Goal: Navigation & Orientation: Find specific page/section

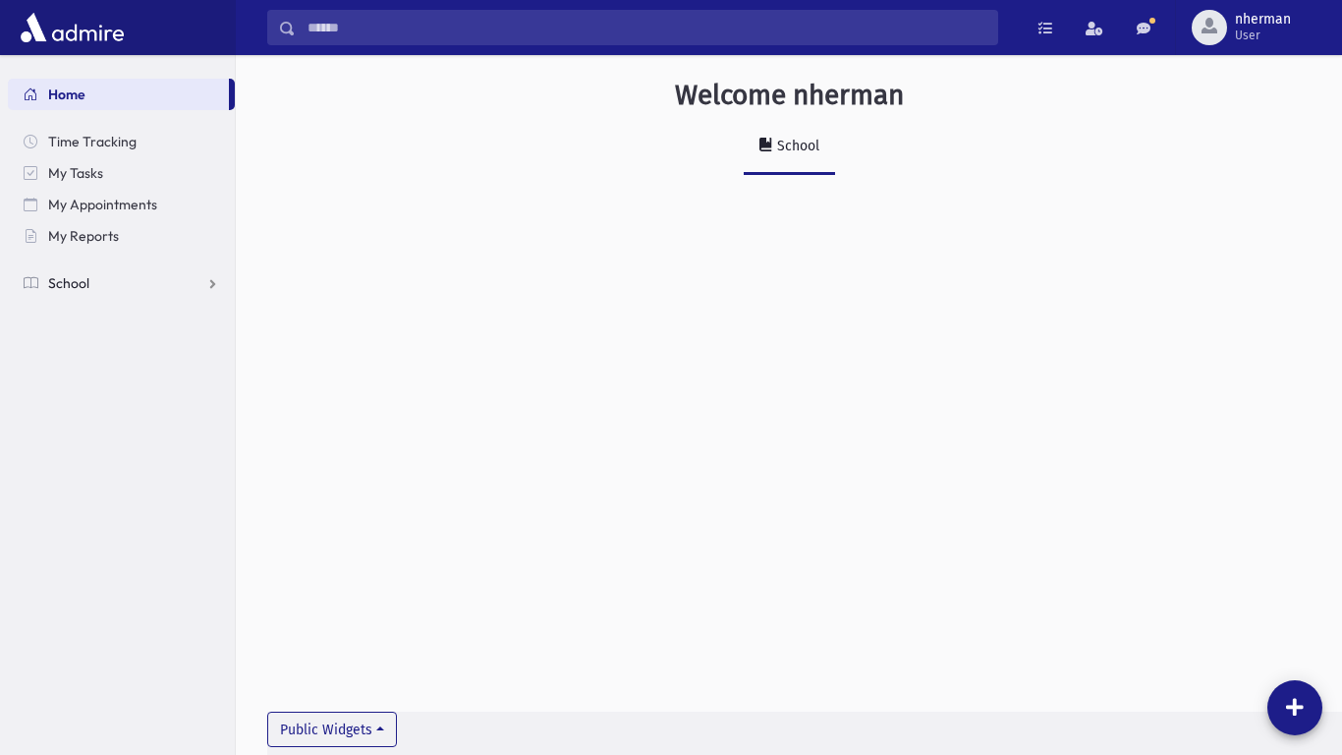
click at [68, 289] on span "School" at bounding box center [68, 283] width 41 height 18
click at [80, 240] on span "My Reports" at bounding box center [83, 236] width 71 height 18
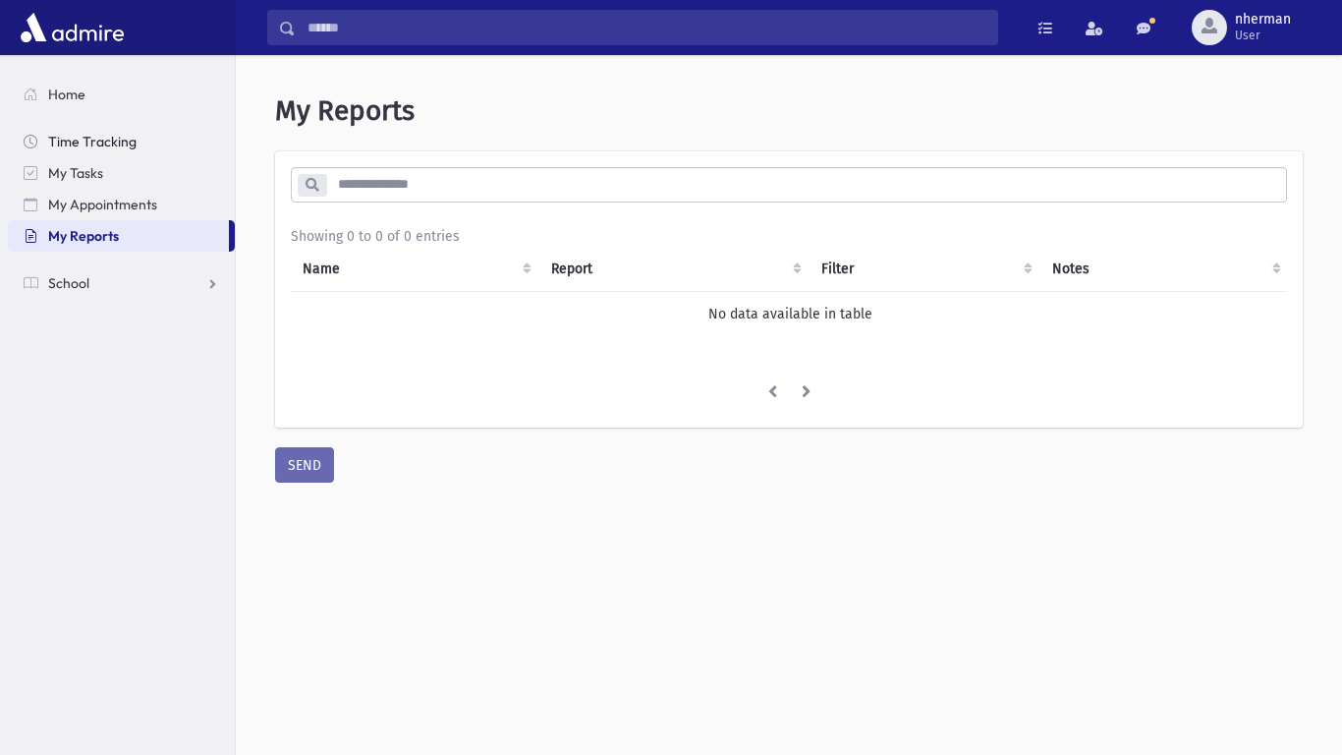
click at [122, 151] on link "Time Tracking" at bounding box center [121, 141] width 227 height 31
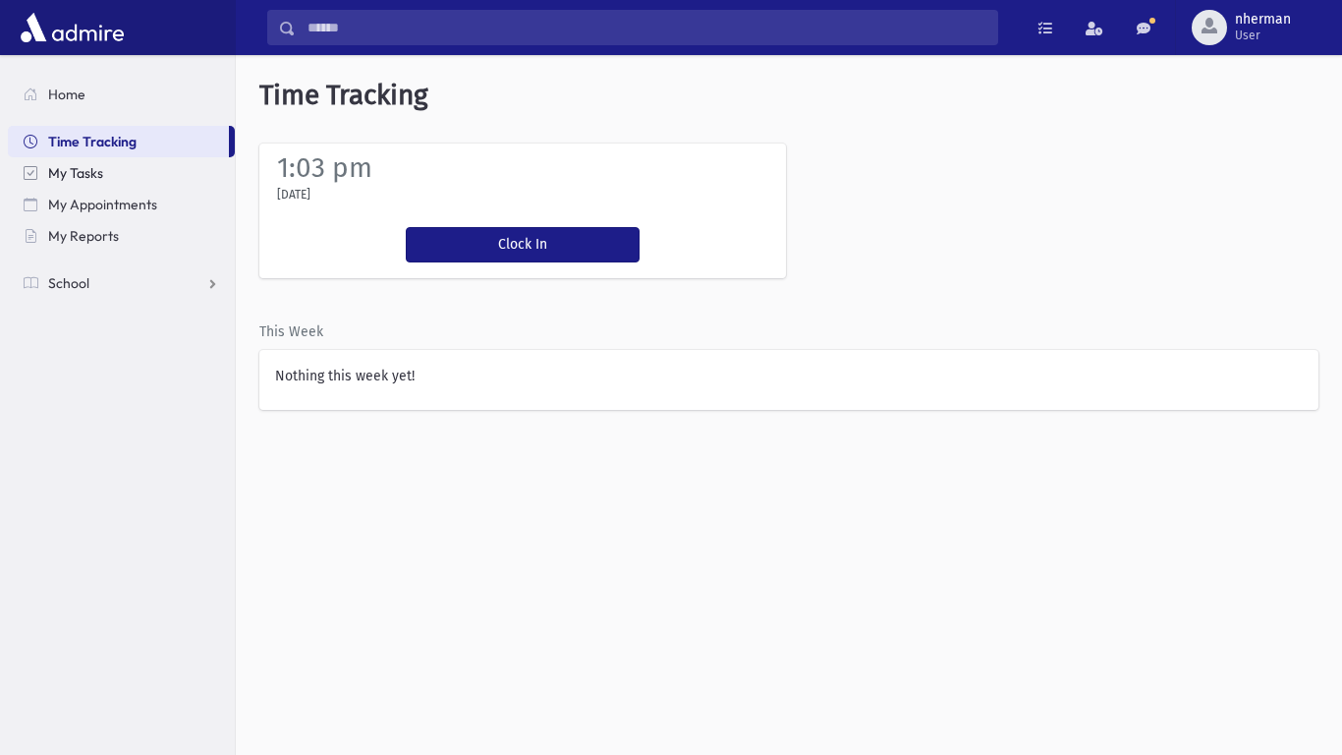
click at [89, 170] on span "My Tasks" at bounding box center [75, 173] width 55 height 18
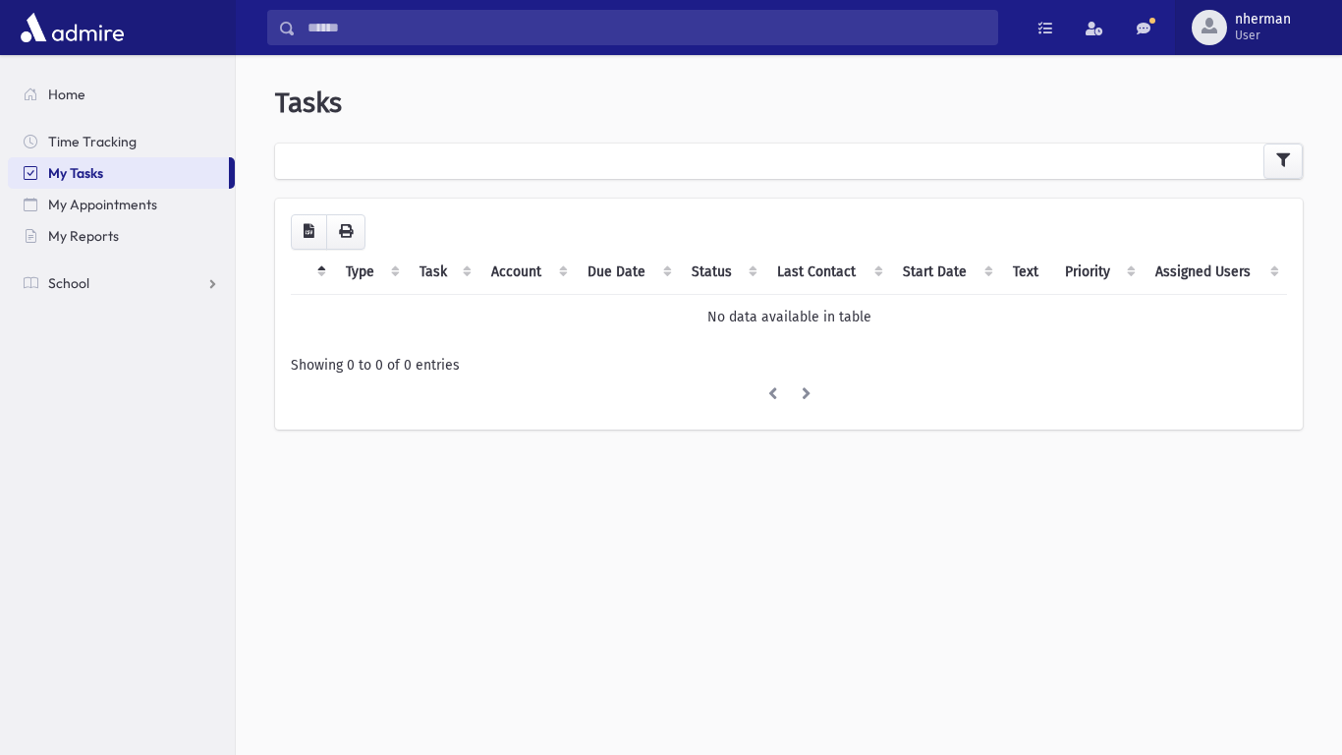
click at [1265, 25] on span "nherman" at bounding box center [1263, 20] width 56 height 16
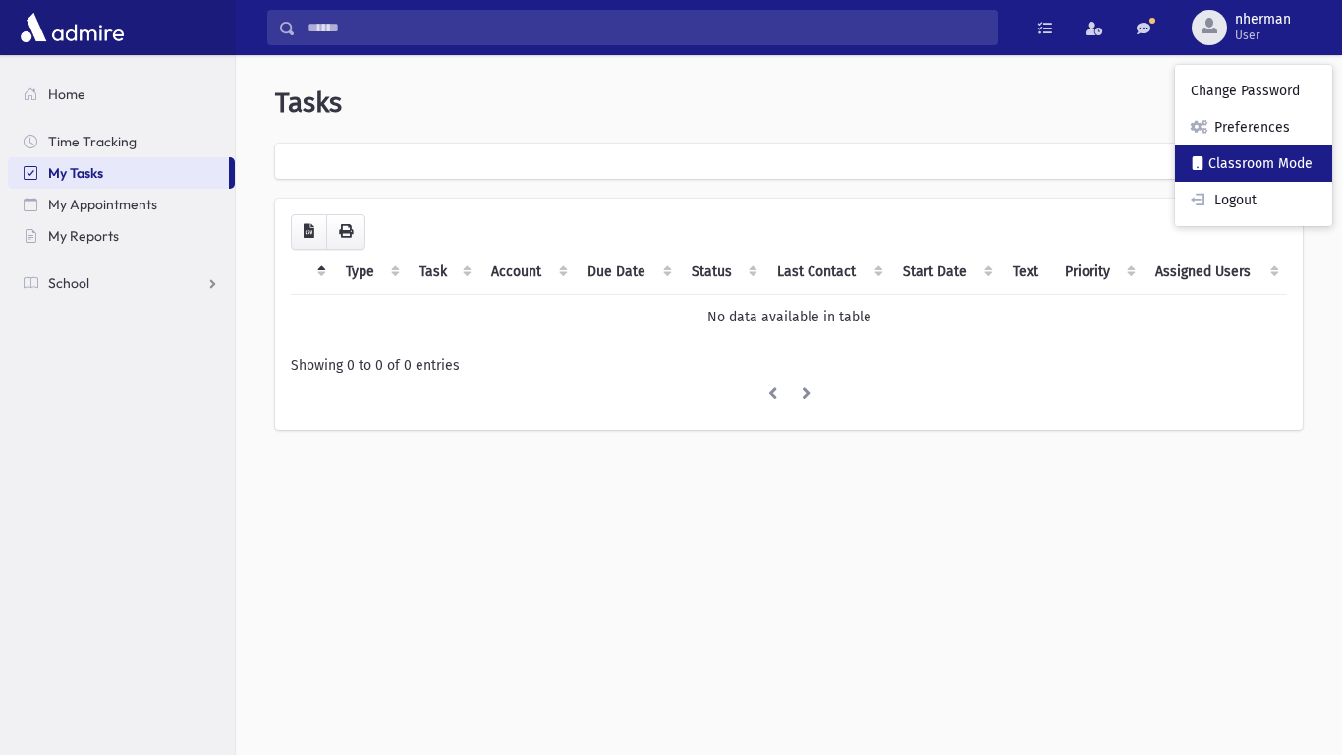
click at [1226, 154] on link "Classroom Mode" at bounding box center [1253, 163] width 157 height 36
